Goal: Information Seeking & Learning: Learn about a topic

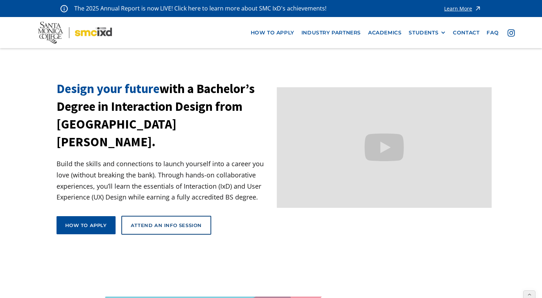
click at [430, 31] on div "STUDENTS" at bounding box center [423, 33] width 30 height 6
click at [427, 61] on link "Current Students" at bounding box center [440, 59] width 65 height 13
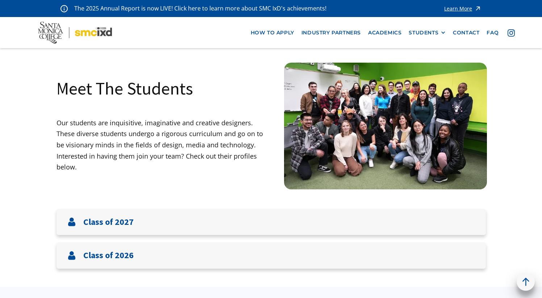
click at [100, 227] on div "Class of 2027" at bounding box center [100, 222] width 66 height 12
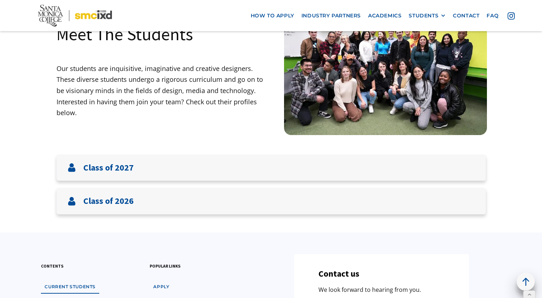
scroll to position [59, 0]
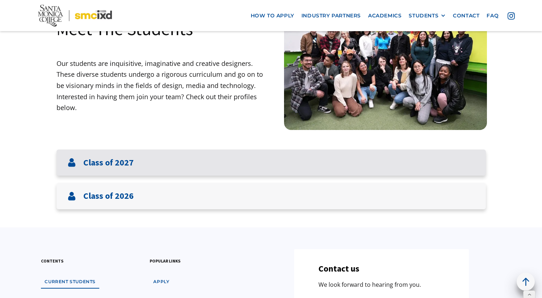
click at [115, 165] on h3 "Class of 2027" at bounding box center [108, 163] width 50 height 11
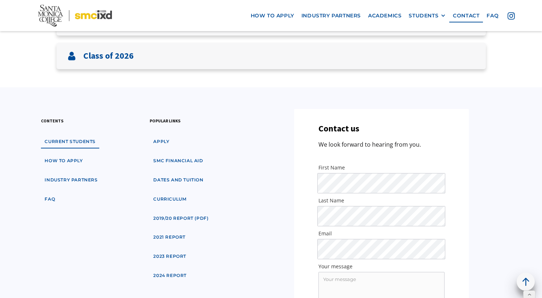
scroll to position [137, 0]
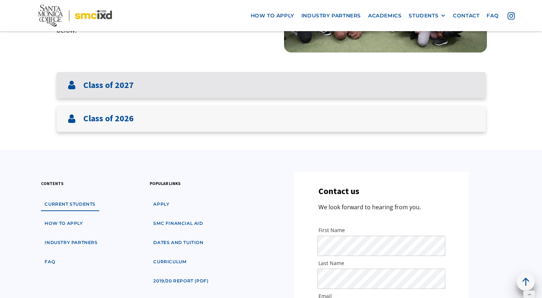
click at [123, 87] on h3 "Class of 2027" at bounding box center [108, 85] width 50 height 11
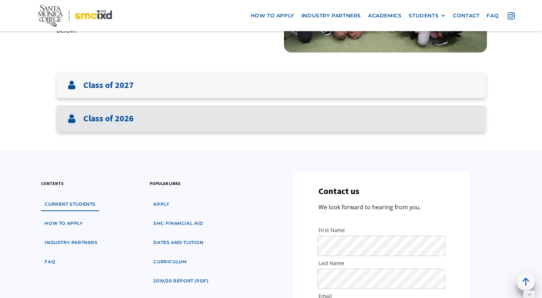
click at [127, 120] on h3 "Class of 2026" at bounding box center [108, 118] width 50 height 11
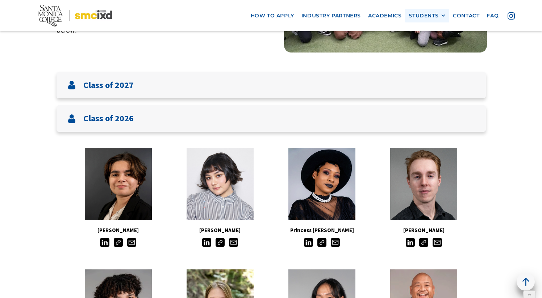
click at [427, 16] on div "STUDENTS" at bounding box center [423, 16] width 30 height 6
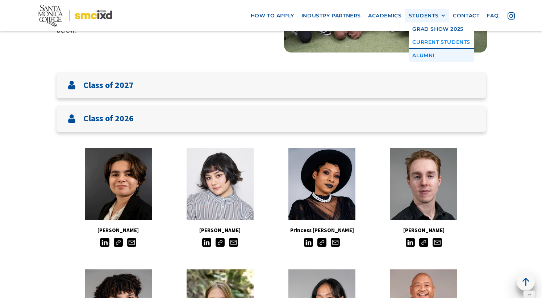
click at [426, 55] on link "Alumni" at bounding box center [440, 55] width 65 height 13
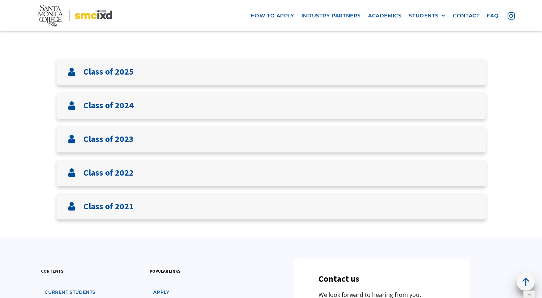
scroll to position [267, 0]
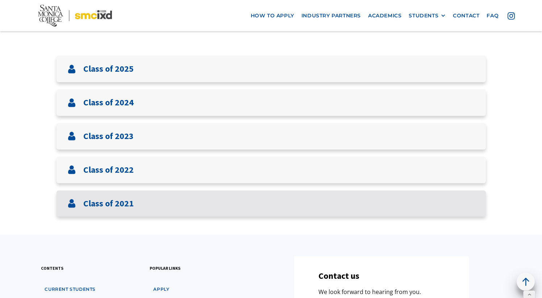
click at [132, 206] on h3 "Class of 2021" at bounding box center [108, 203] width 50 height 11
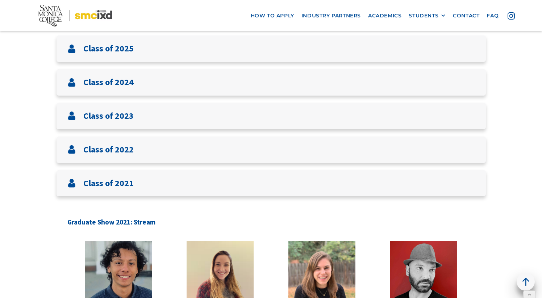
scroll to position [300, 0]
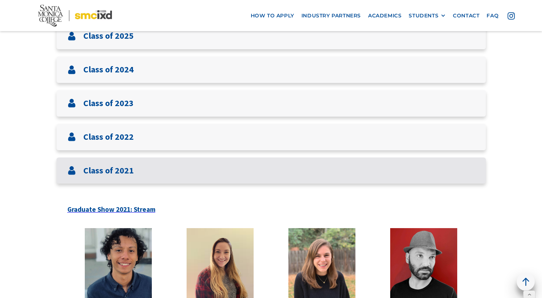
click at [113, 168] on h3 "Class of 2021" at bounding box center [108, 170] width 50 height 11
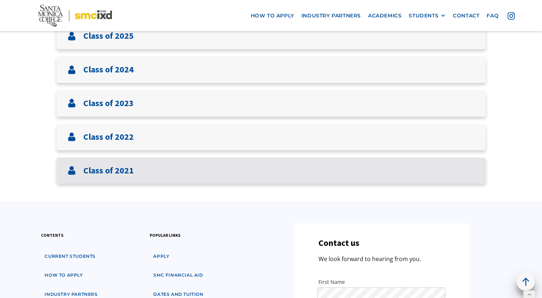
click at [113, 171] on h3 "Class of 2021" at bounding box center [108, 170] width 50 height 11
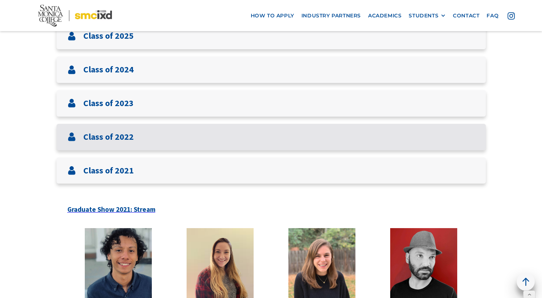
click at [105, 139] on h3 "Class of 2022" at bounding box center [108, 137] width 50 height 11
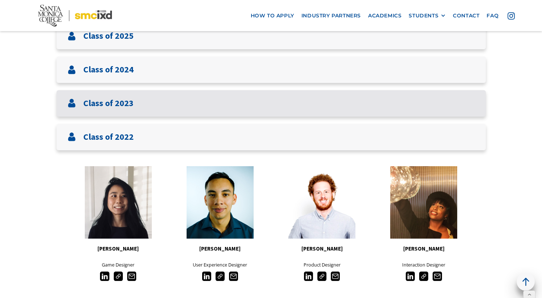
click at [104, 101] on h3 "Class of 2023" at bounding box center [108, 103] width 50 height 11
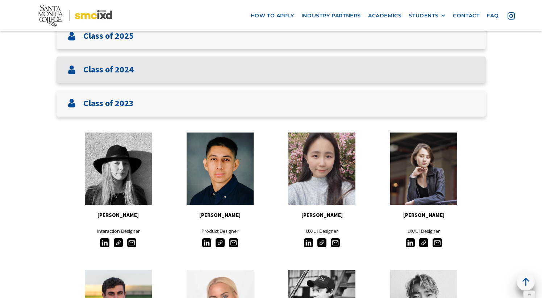
click at [103, 72] on h3 "Class of 2024" at bounding box center [108, 69] width 50 height 11
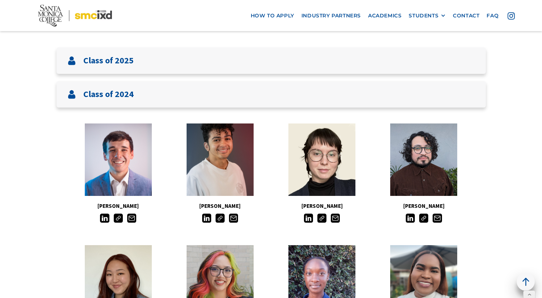
scroll to position [256, 0]
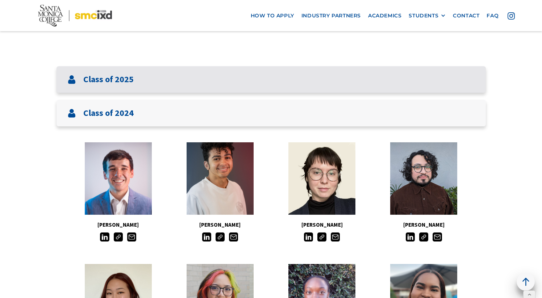
click at [113, 83] on h3 "Class of 2025" at bounding box center [108, 79] width 50 height 11
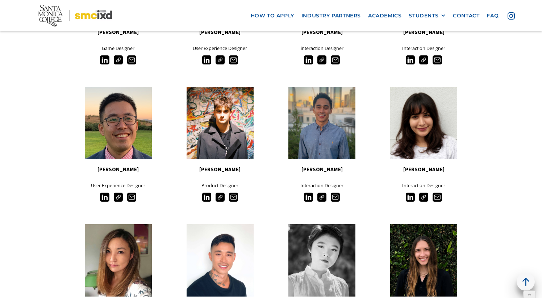
scroll to position [3705, 0]
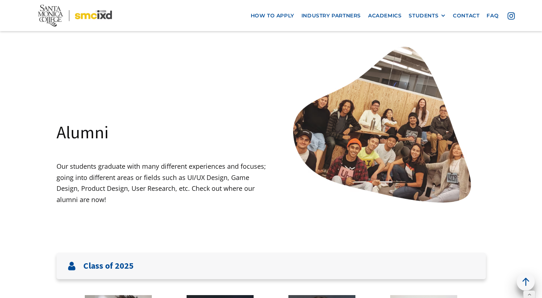
scroll to position [0, 0]
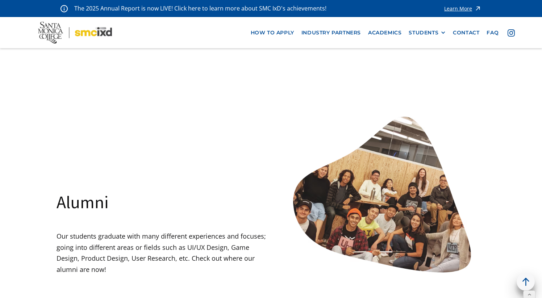
click at [265, 105] on div "Alumni Our students graduate with many different experiences and focuses; going…" at bounding box center [163, 197] width 215 height 190
click at [435, 35] on div "STUDENTS" at bounding box center [423, 33] width 30 height 6
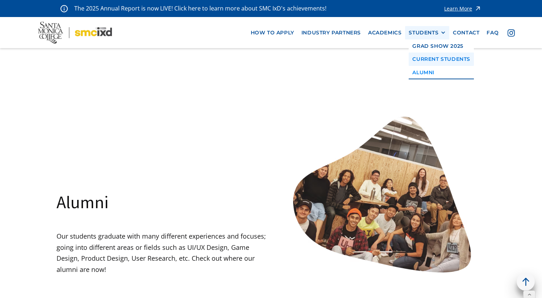
click at [434, 56] on link "Current Students" at bounding box center [440, 59] width 65 height 13
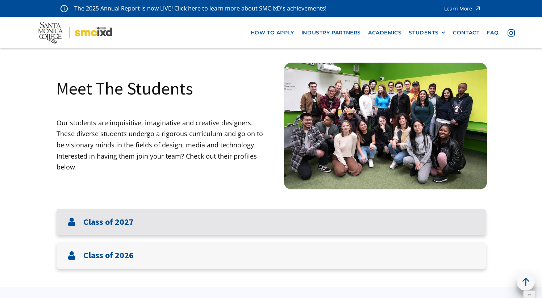
click at [100, 224] on h3 "Class of 2027" at bounding box center [108, 222] width 50 height 11
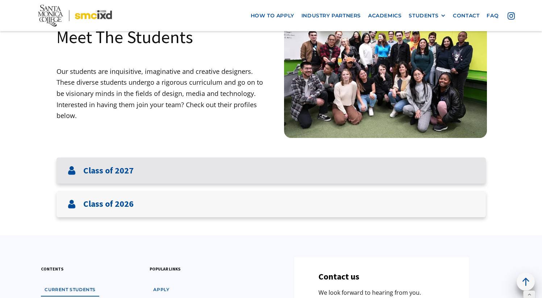
scroll to position [57, 0]
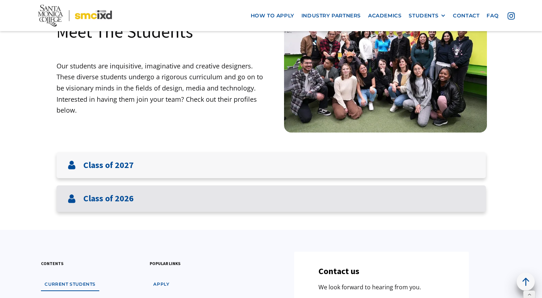
click at [131, 197] on h3 "Class of 2026" at bounding box center [108, 198] width 50 height 11
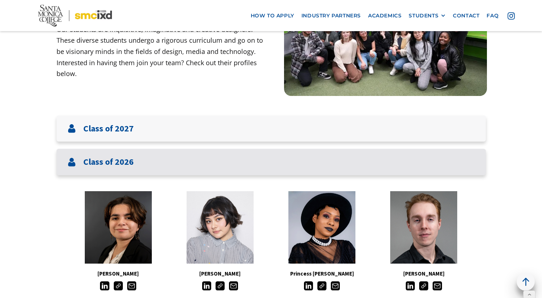
scroll to position [95, 0]
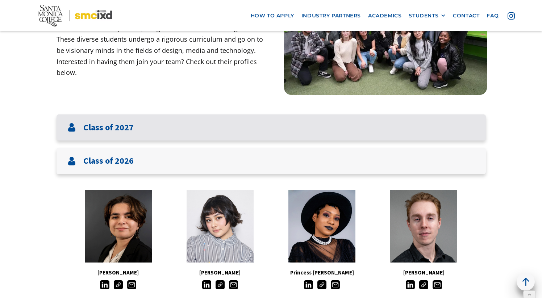
click at [112, 126] on h3 "Class of 2027" at bounding box center [108, 127] width 50 height 11
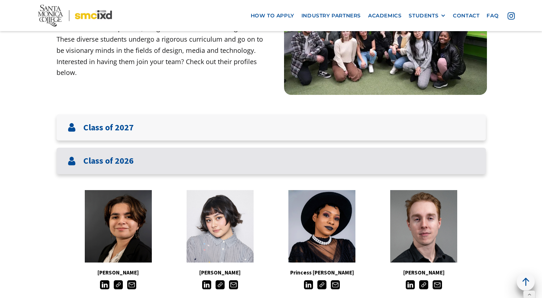
click at [71, 160] on img at bounding box center [71, 161] width 9 height 9
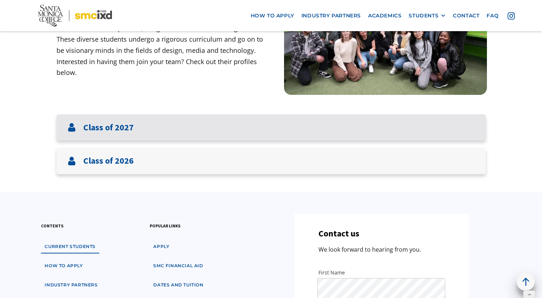
click at [91, 131] on h3 "Class of 2027" at bounding box center [108, 127] width 50 height 11
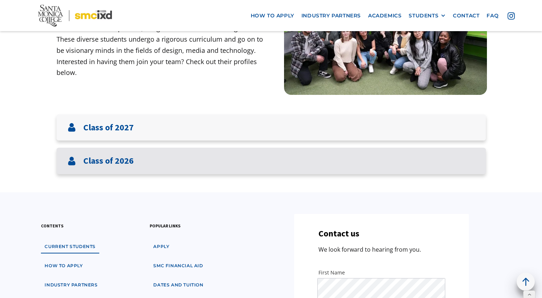
click at [93, 160] on h3 "Class of 2026" at bounding box center [108, 161] width 50 height 11
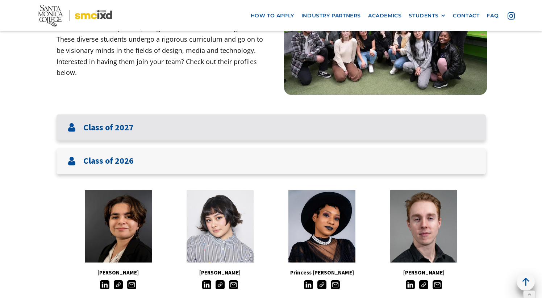
click at [93, 123] on h3 "Class of 2027" at bounding box center [108, 127] width 50 height 11
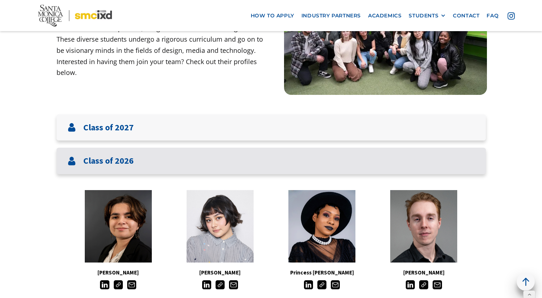
click at [129, 162] on h3 "Class of 2026" at bounding box center [108, 161] width 50 height 11
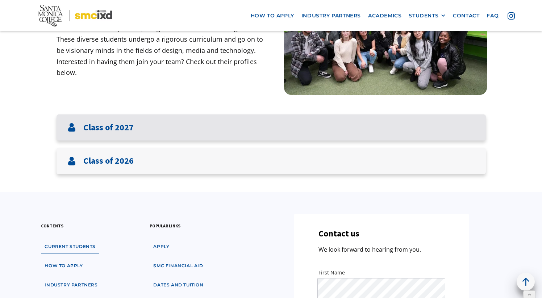
click at [77, 132] on div "Class of 2027" at bounding box center [100, 128] width 66 height 12
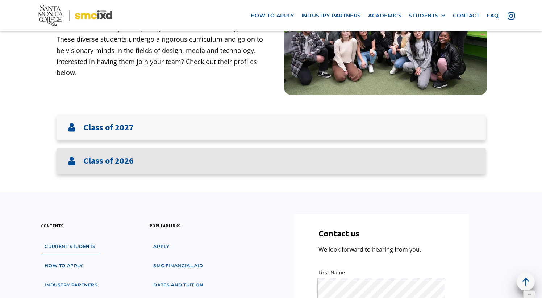
click at [127, 165] on h3 "Class of 2026" at bounding box center [108, 161] width 50 height 11
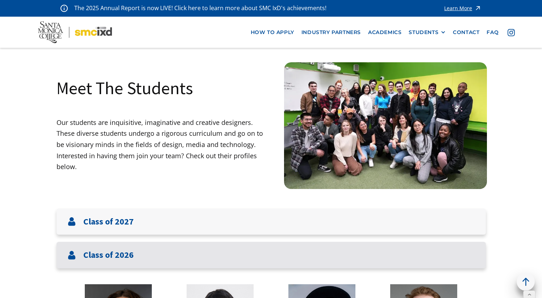
scroll to position [0, 0]
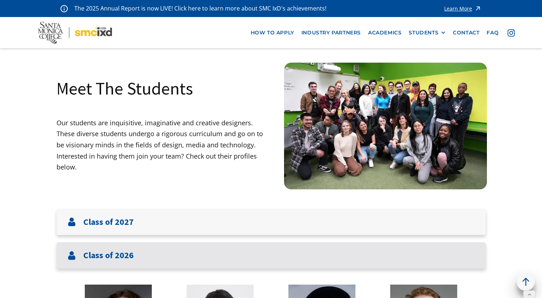
click at [145, 258] on div "Class of 2026" at bounding box center [270, 255] width 429 height 26
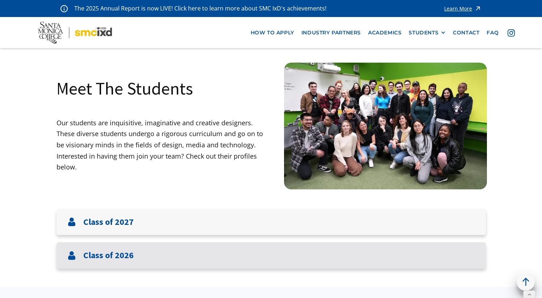
click at [145, 257] on div "Class of 2026" at bounding box center [270, 255] width 429 height 26
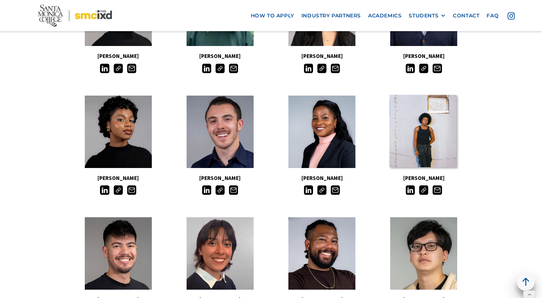
scroll to position [497, 0]
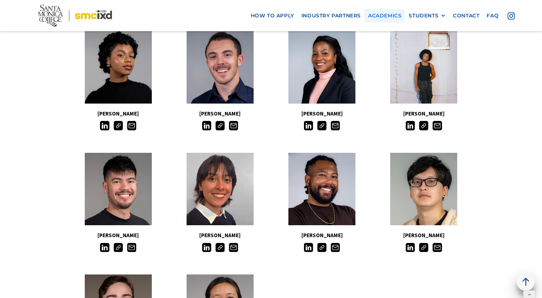
click at [382, 15] on link "Academics" at bounding box center [384, 15] width 41 height 13
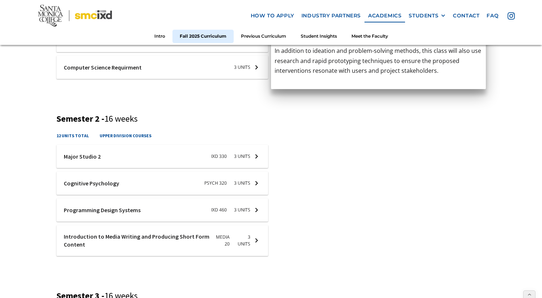
scroll to position [404, 0]
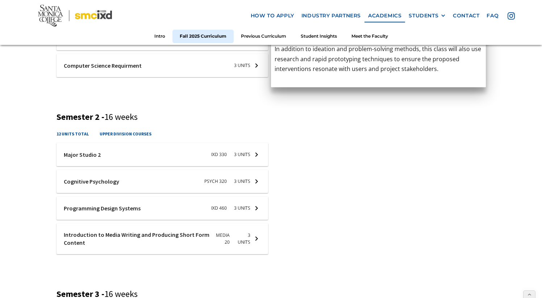
click at [297, 174] on div "course description ‍ here’s what a student thinks about the course" at bounding box center [378, 260] width 215 height 184
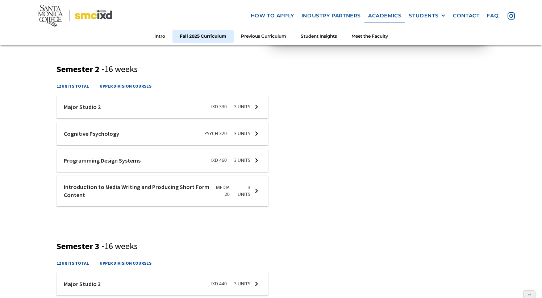
scroll to position [305, 0]
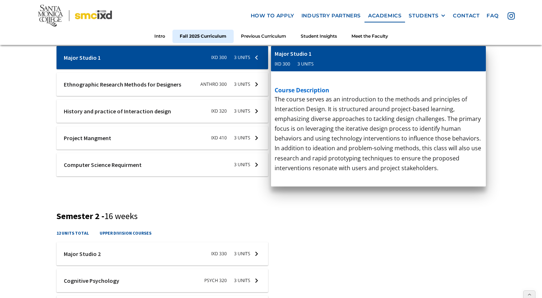
click at [387, 235] on div "course description This course contextualizes project management for interactio…" at bounding box center [378, 158] width 215 height 175
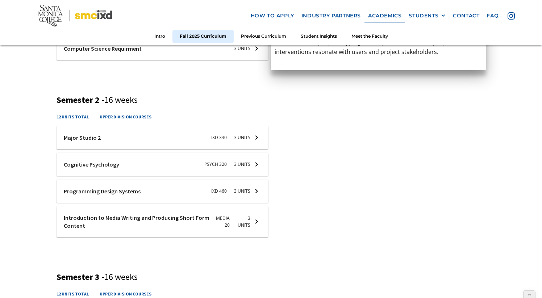
scroll to position [423, 0]
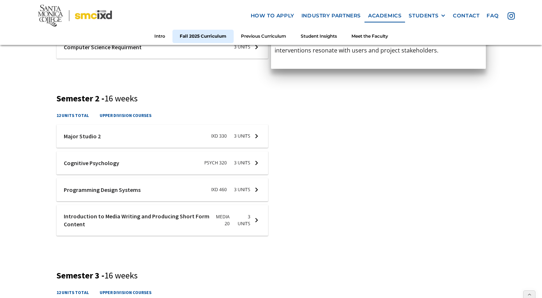
click at [156, 193] on div at bounding box center [162, 189] width 212 height 23
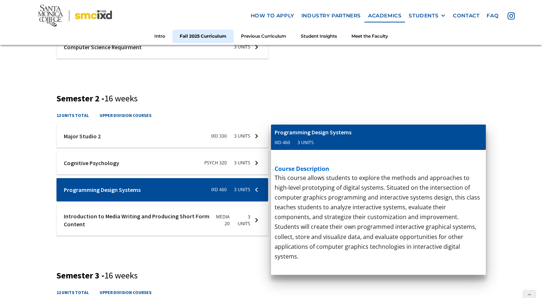
click at [32, 196] on div "Fall 2025 Curriculum Semester 1 - 16 weeks 15 units total upper division course…" at bounding box center [271, 226] width 542 height 810
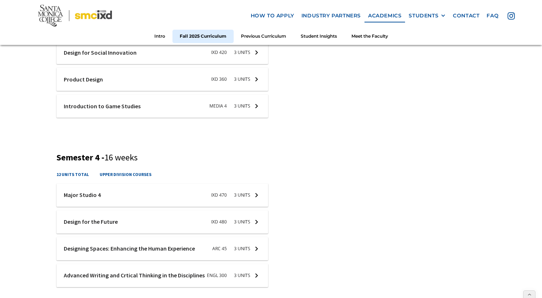
scroll to position [749, 0]
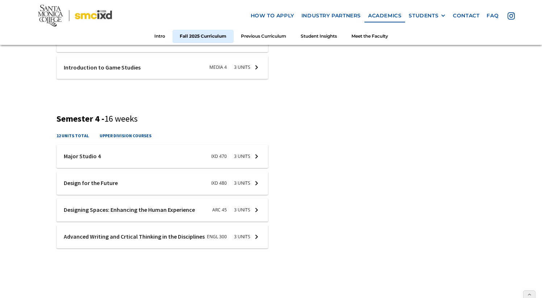
click at [222, 159] on div at bounding box center [162, 156] width 212 height 23
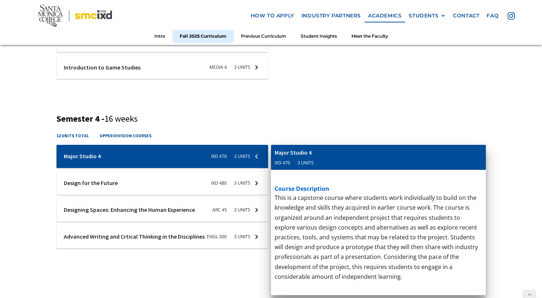
click at [282, 123] on div "course description Students design for the complexities of large scale systems,…" at bounding box center [378, 62] width 215 height 125
click at [283, 102] on p "This course introduces fundamental concerns, concepts, methods and approaches o…" at bounding box center [379, 63] width 208 height 79
click at [288, 98] on p "This course introduces fundamental concerns, concepts, methods and approaches o…" at bounding box center [379, 63] width 208 height 79
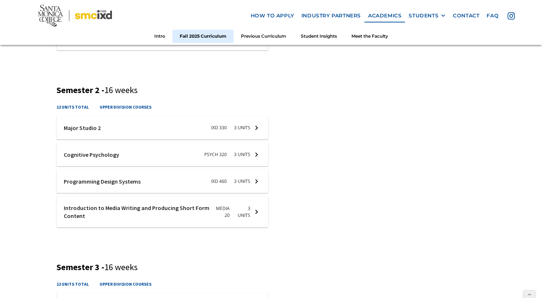
scroll to position [426, 0]
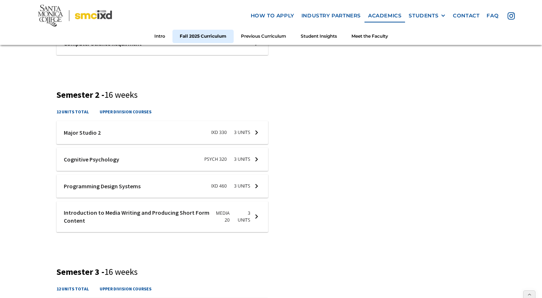
click at [84, 135] on div at bounding box center [162, 132] width 212 height 23
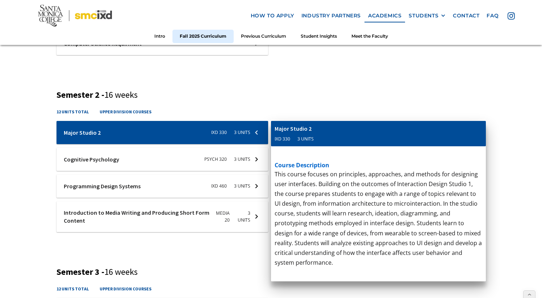
click at [318, 86] on p "This course contextualizes project management for interaction designers through…" at bounding box center [379, 42] width 208 height 138
click at [258, 93] on h3 "Semester 2 - 16 weeks" at bounding box center [270, 95] width 429 height 11
click at [306, 127] on div "Introduction to Media Writing and Producing Short Form Content" at bounding box center [359, 129] width 168 height 8
click at [305, 135] on div "3 units" at bounding box center [310, 138] width 16 height 7
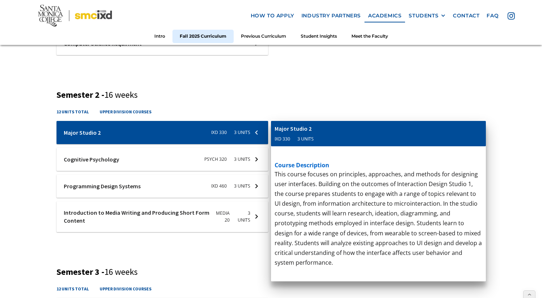
click at [306, 111] on p "‍" at bounding box center [379, 116] width 208 height 10
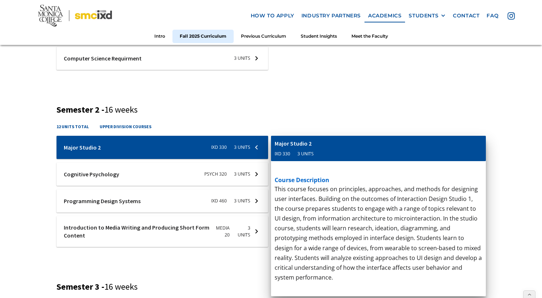
scroll to position [392, 0]
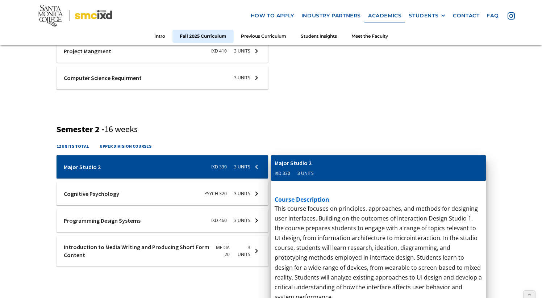
click at [136, 223] on div at bounding box center [162, 220] width 212 height 23
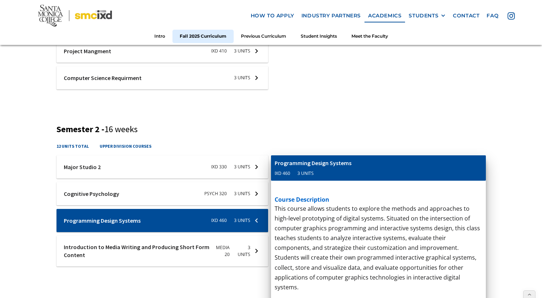
click at [34, 225] on div "Fall 2025 Curriculum Semester 1 - 16 weeks 15 units total upper division course…" at bounding box center [271, 257] width 542 height 810
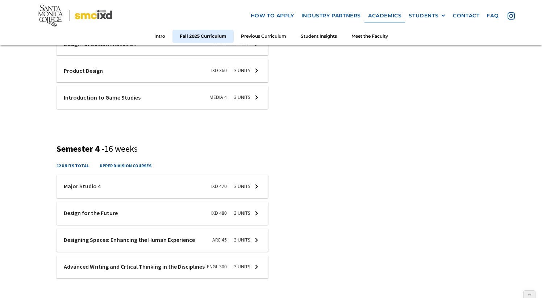
scroll to position [720, 0]
click at [110, 214] on div at bounding box center [162, 212] width 212 height 23
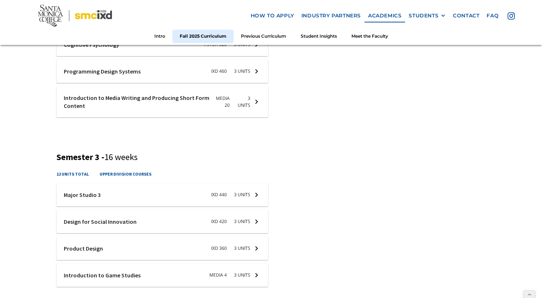
scroll to position [409, 0]
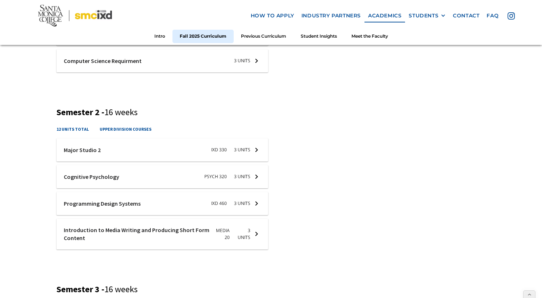
click at [103, 205] on div at bounding box center [162, 203] width 212 height 23
